Goal: Information Seeking & Learning: Learn about a topic

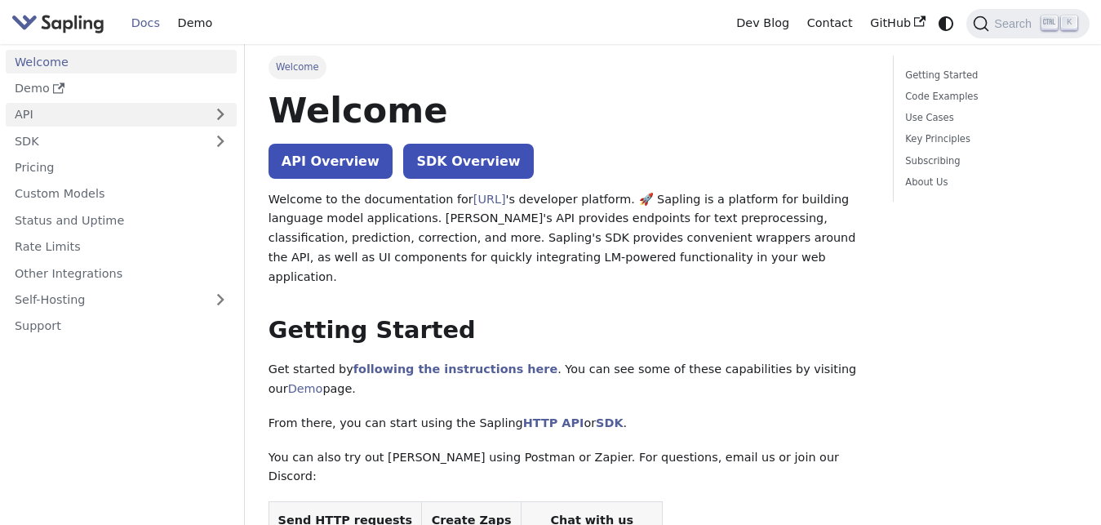
click at [56, 118] on link "API" at bounding box center [105, 115] width 198 height 24
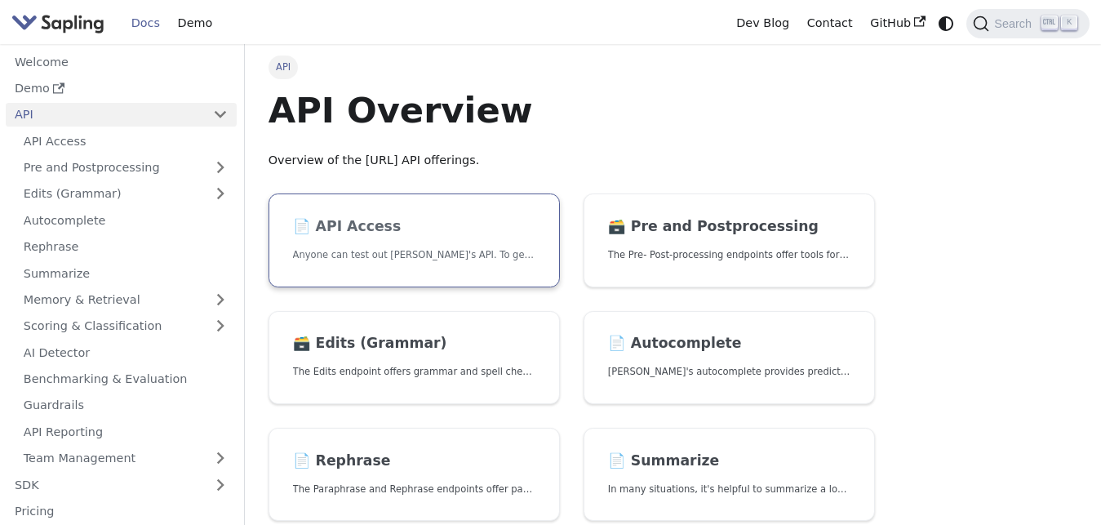
click at [457, 229] on h2 "📄️ API Access" at bounding box center [414, 227] width 243 height 18
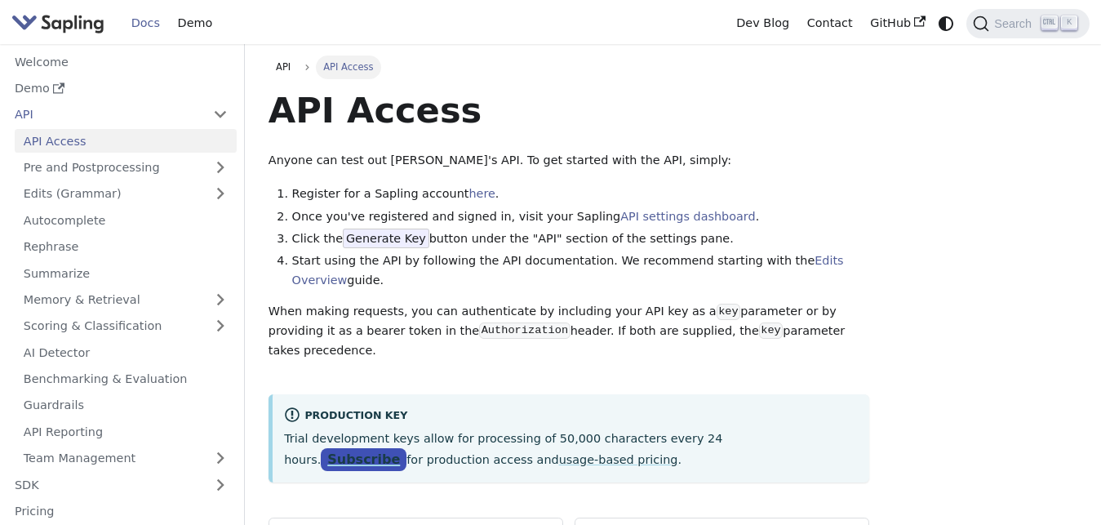
click at [407, 448] on link "Subscribe" at bounding box center [364, 460] width 86 height 24
click at [102, 170] on link "Pre and Postprocessing" at bounding box center [126, 168] width 222 height 24
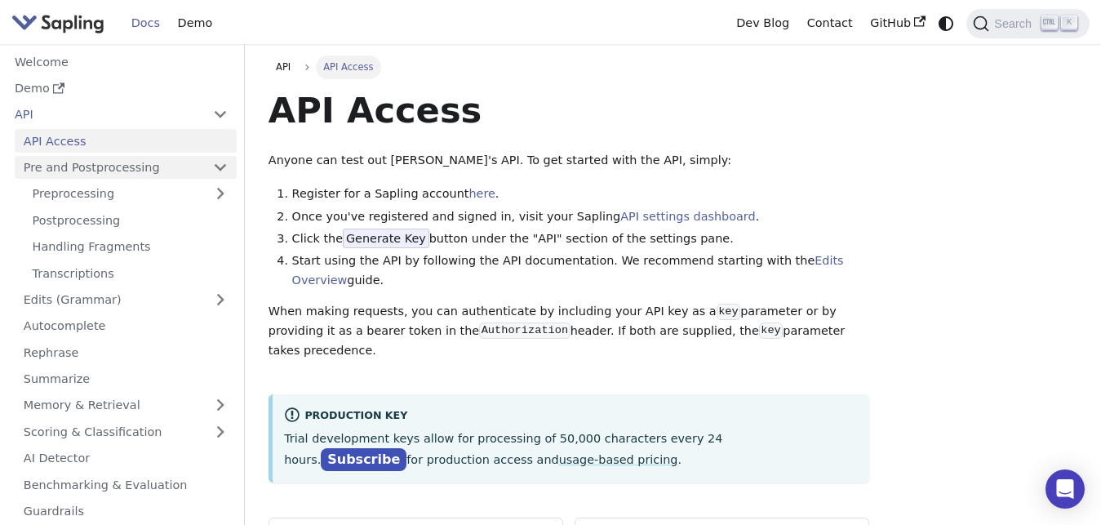
click at [102, 170] on link "Pre and Postprocessing" at bounding box center [126, 168] width 222 height 24
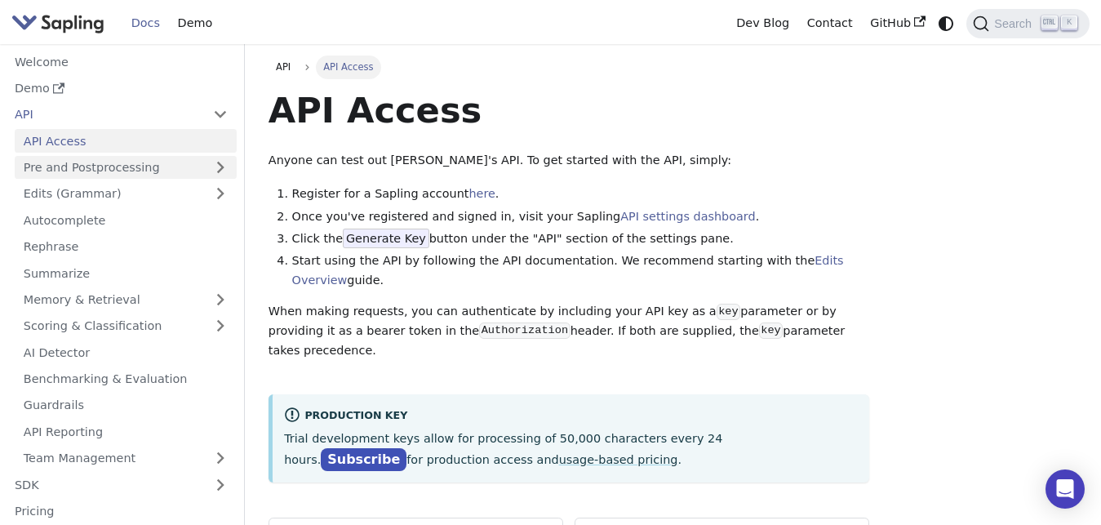
click at [102, 170] on link "Pre and Postprocessing" at bounding box center [126, 168] width 222 height 24
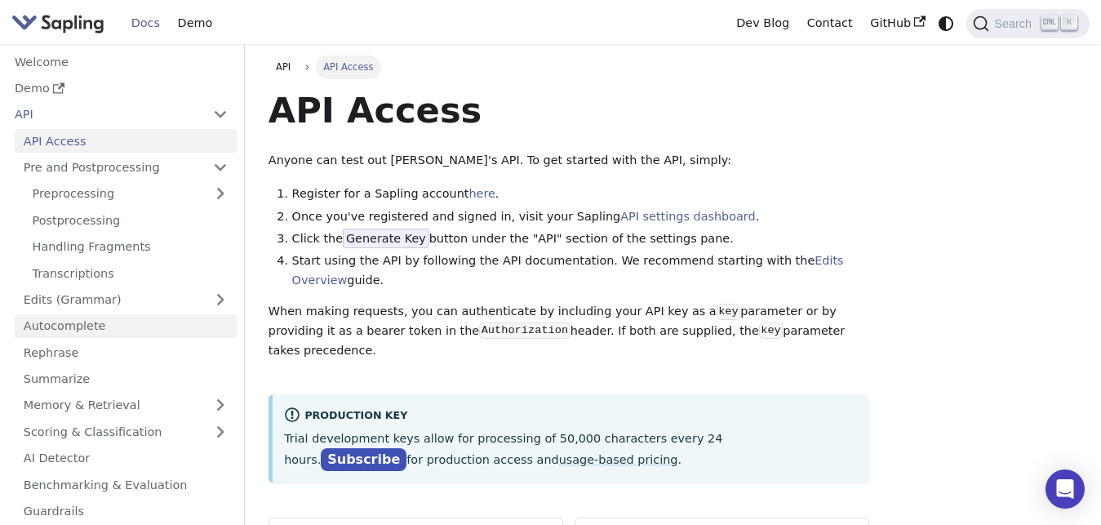
click at [113, 327] on link "Autocomplete" at bounding box center [126, 326] width 222 height 24
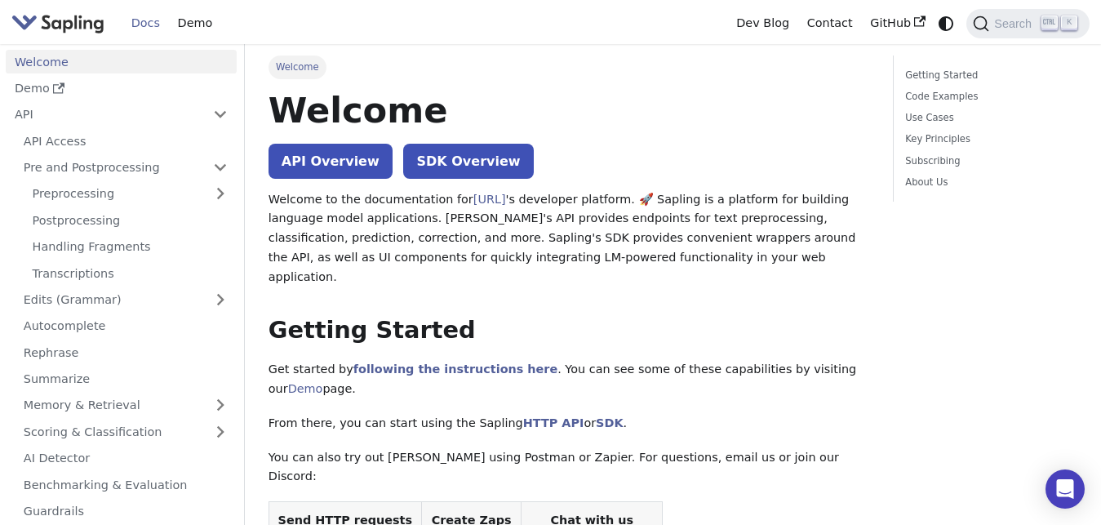
click at [528, 91] on h1 "Welcome" at bounding box center [569, 110] width 601 height 44
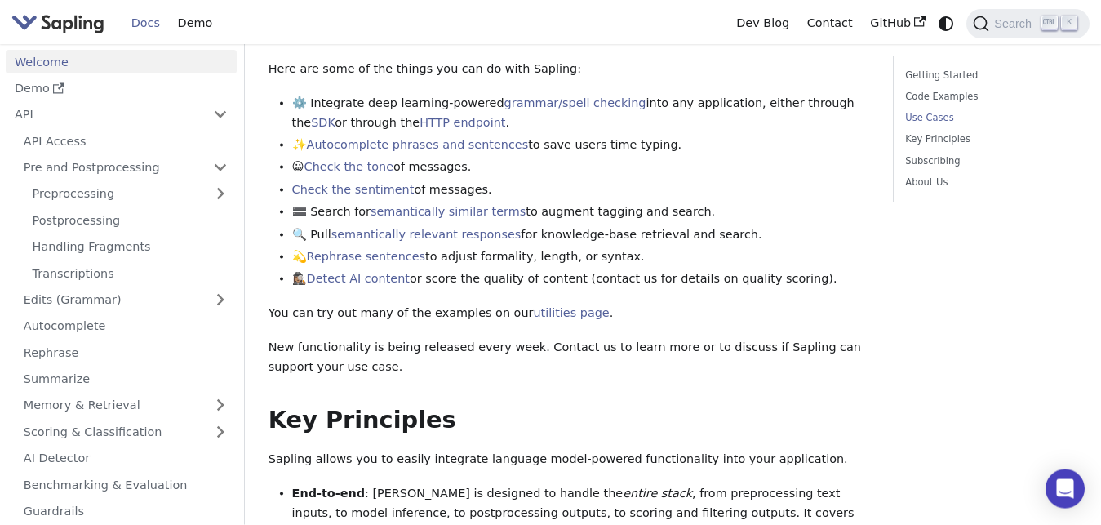
scroll to position [735, 0]
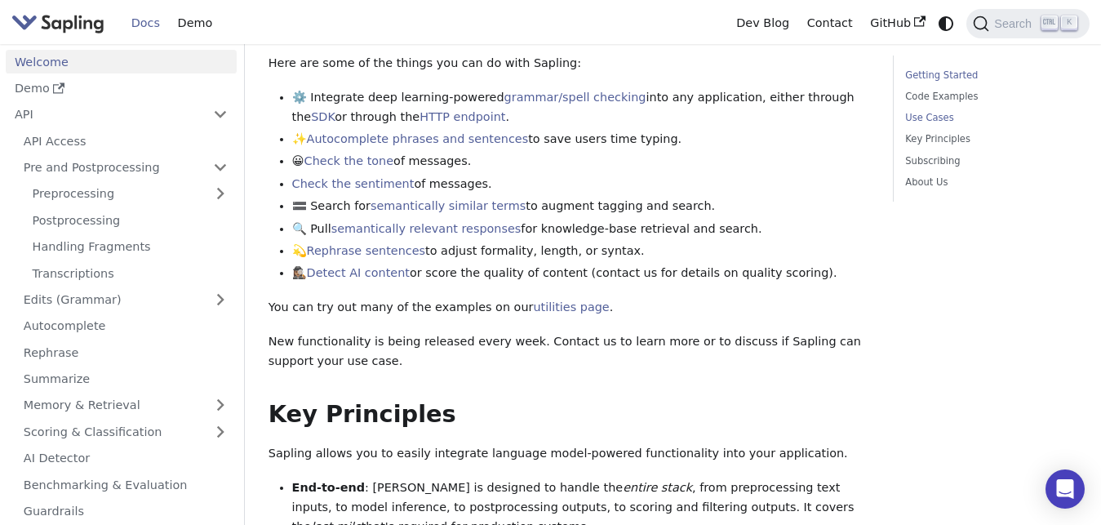
click at [938, 79] on link "Getting Started" at bounding box center [988, 76] width 167 height 16
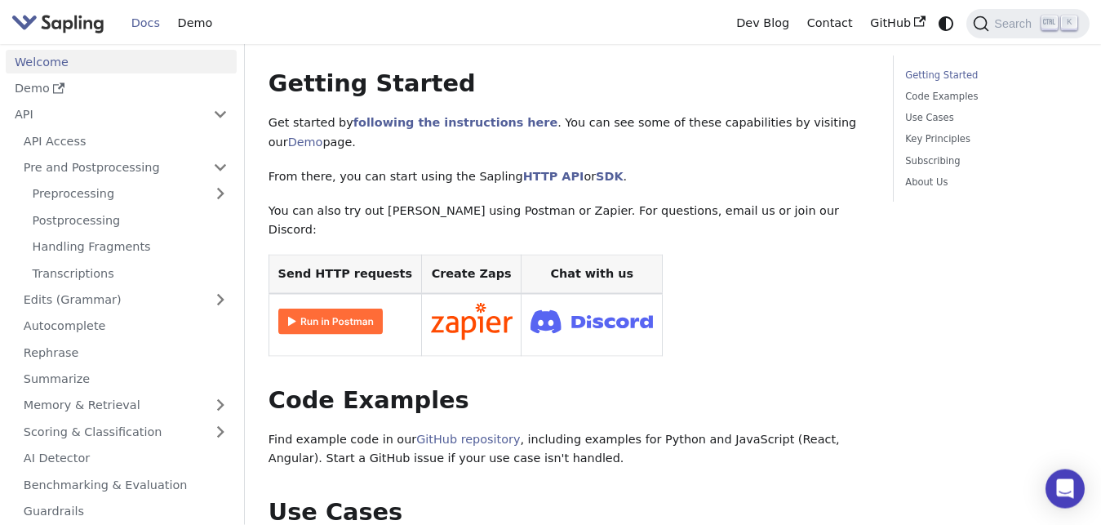
click at [340, 309] on img at bounding box center [330, 322] width 104 height 26
